Goal: Information Seeking & Learning: Compare options

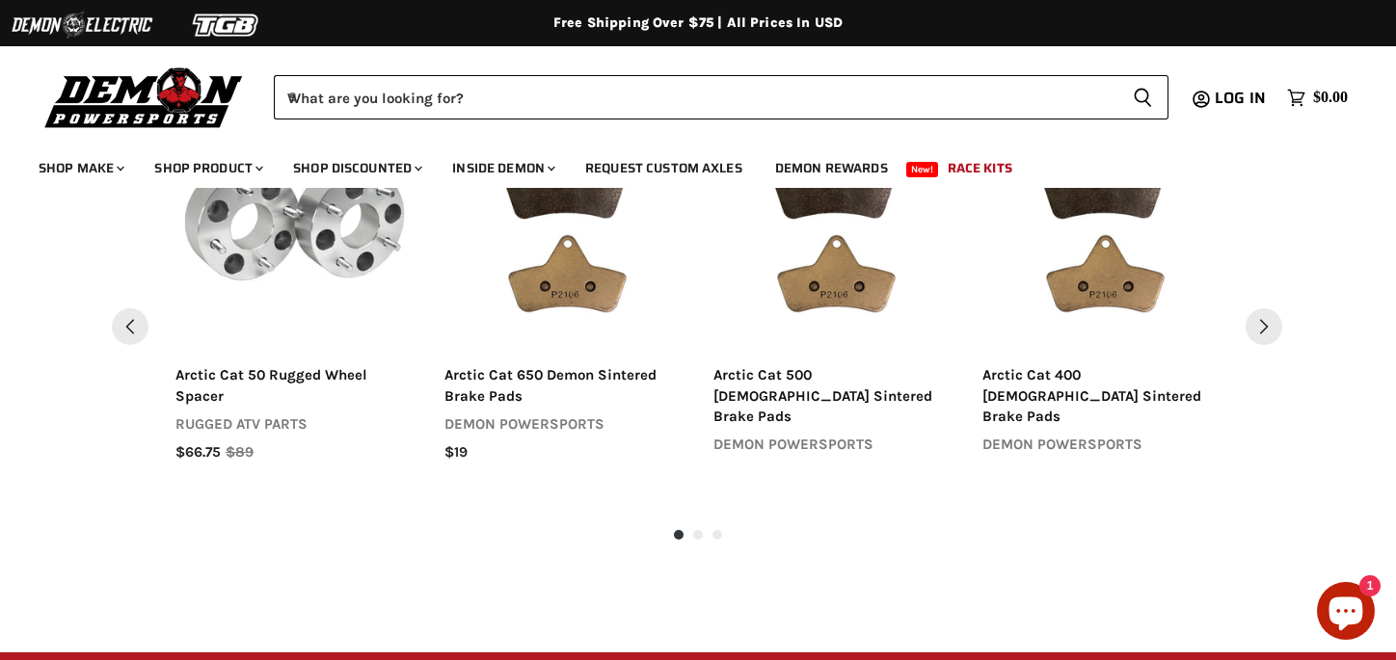
scroll to position [2150, 0]
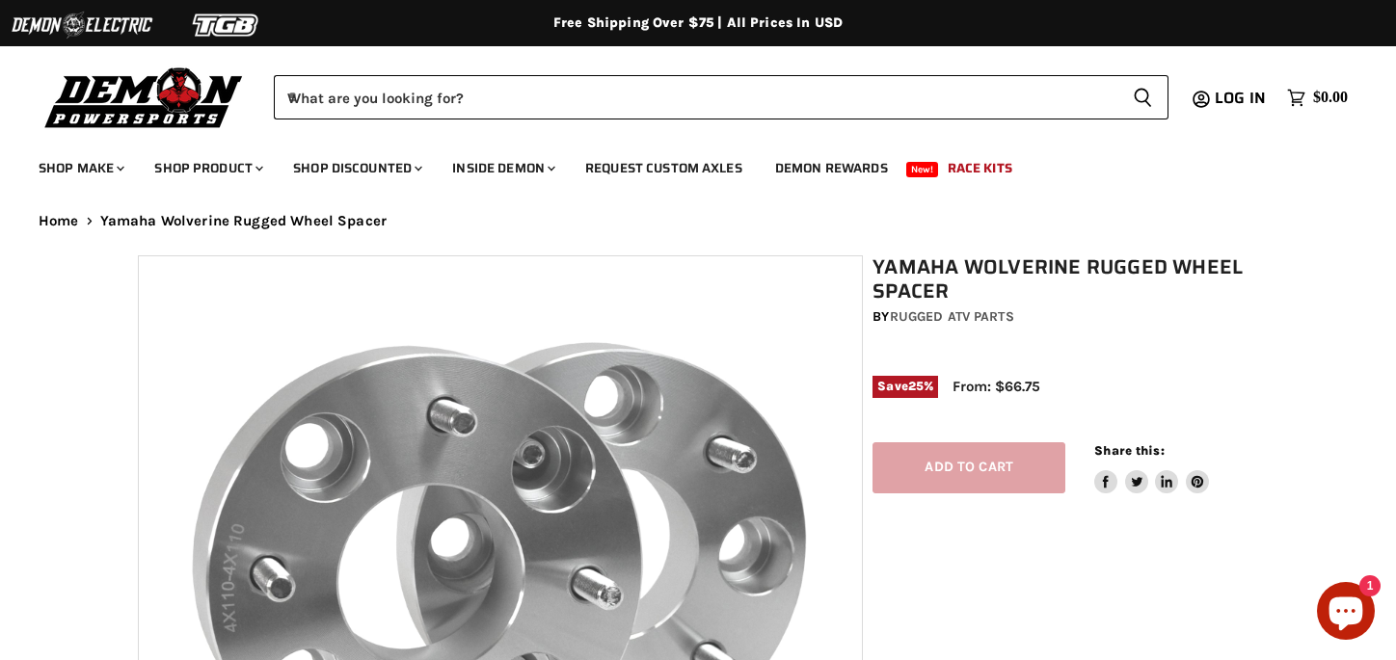
select select "******"
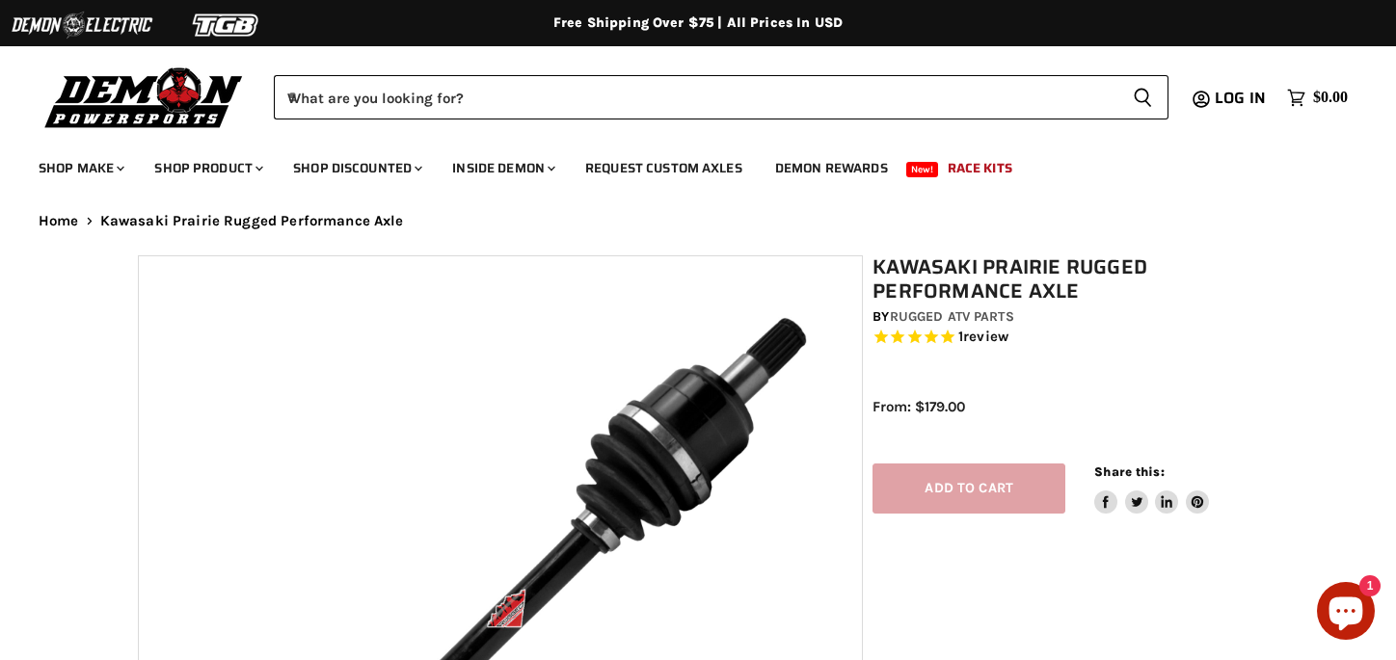
select select "******"
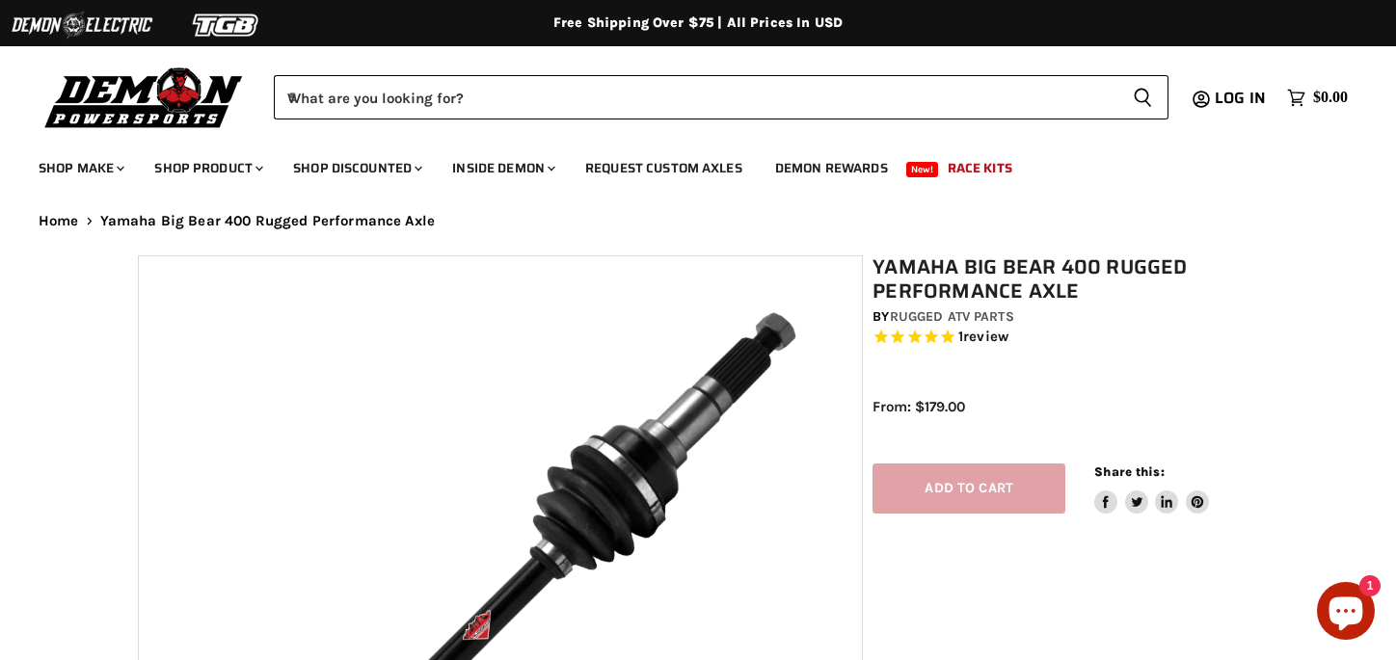
select select "******"
